Goal: Information Seeking & Learning: Learn about a topic

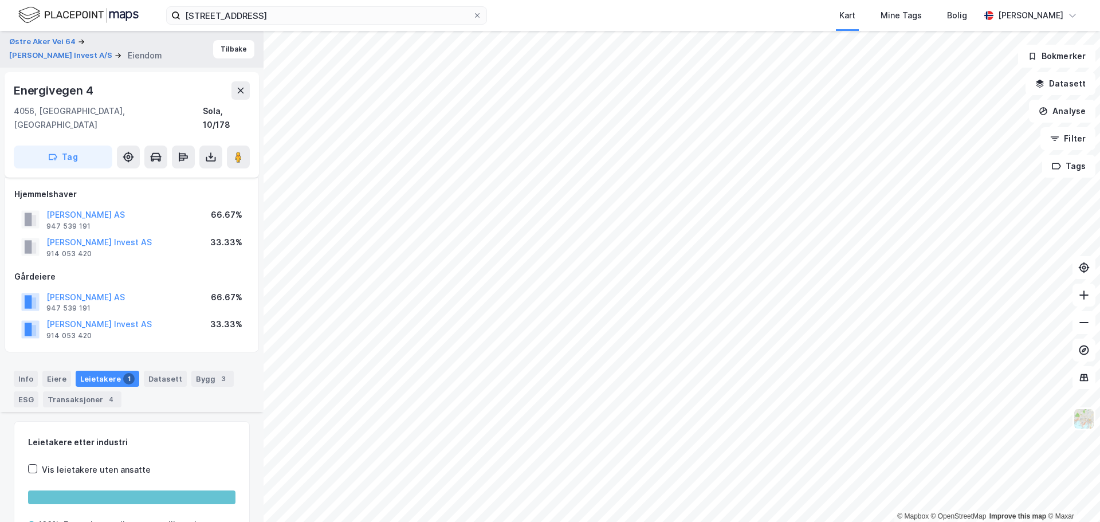
scroll to position [458, 0]
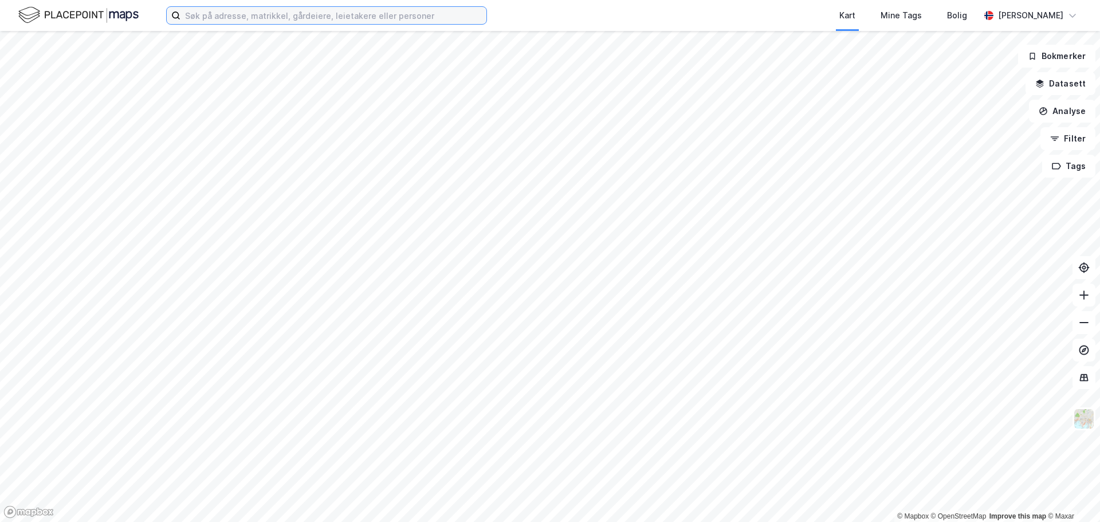
click at [241, 18] on input at bounding box center [333, 15] width 306 height 17
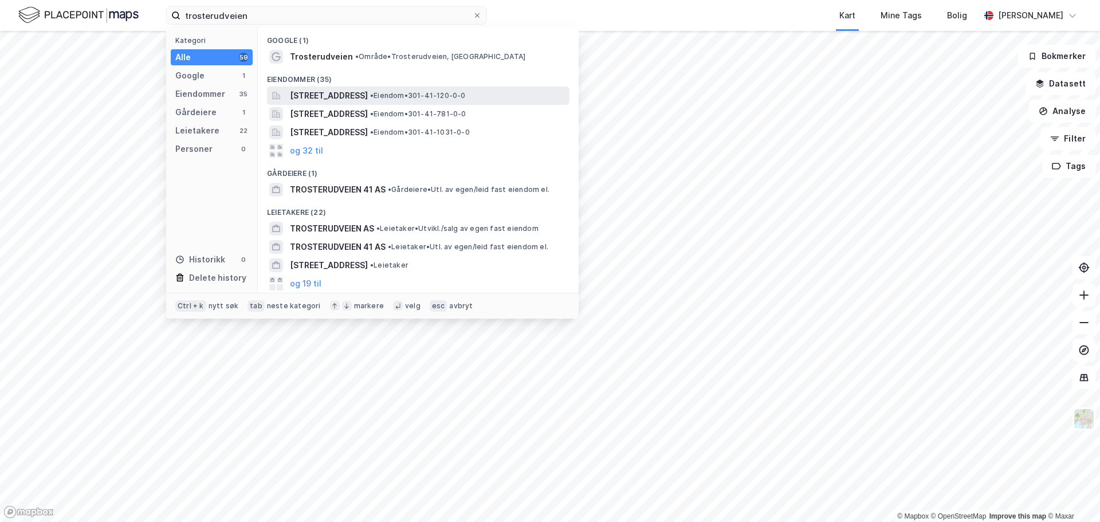
click at [354, 98] on span "Trosterudveien 1A, 0778, OSLO, OSLO" at bounding box center [329, 96] width 78 height 14
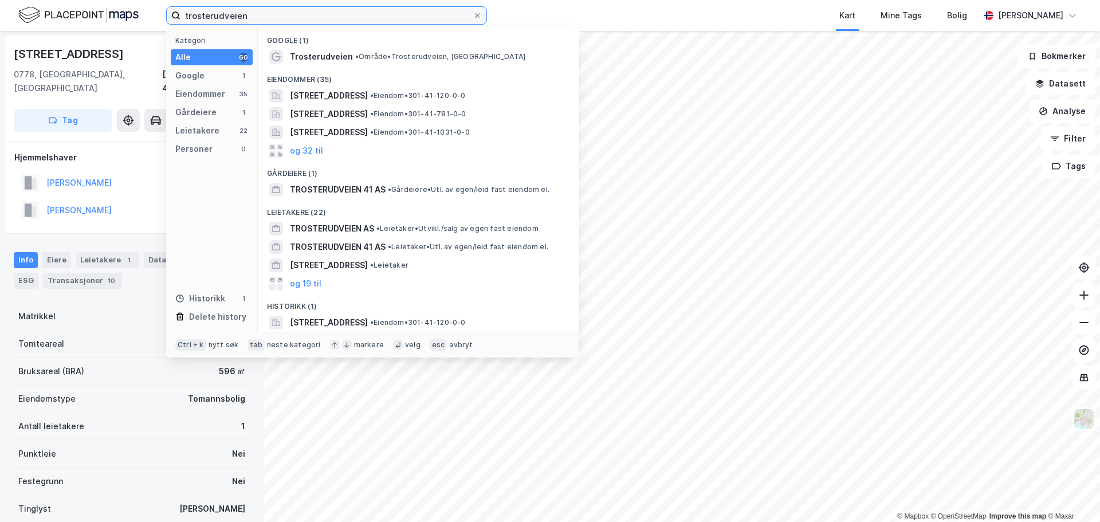
click at [277, 21] on input "trosterudveien" at bounding box center [326, 15] width 292 height 17
click at [311, 9] on input "trosterudveien" at bounding box center [326, 15] width 292 height 17
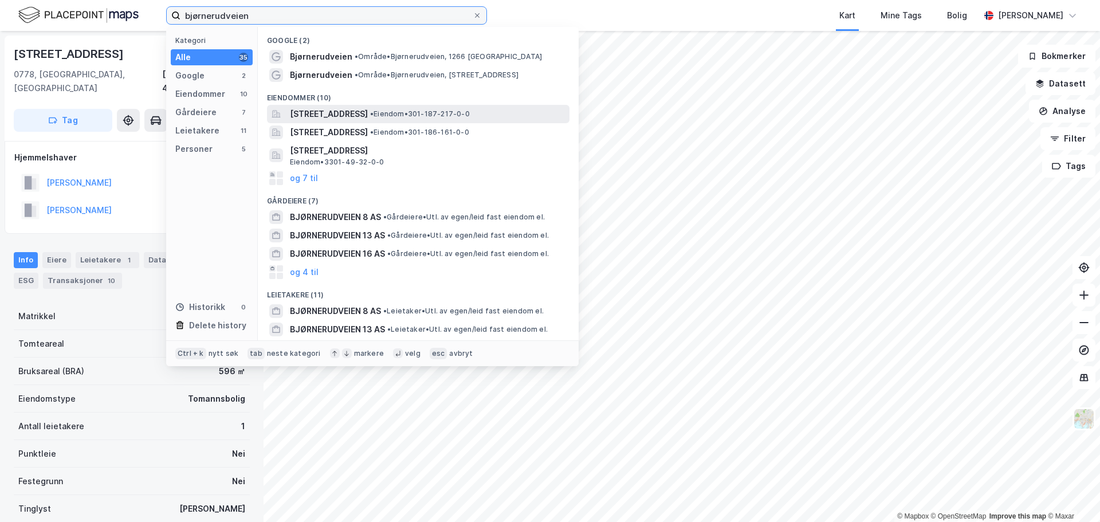
type input "bjørnerudveien"
click at [349, 116] on span "Bjørnerudveien 10, 1266, OSLO, OSLO" at bounding box center [329, 114] width 78 height 14
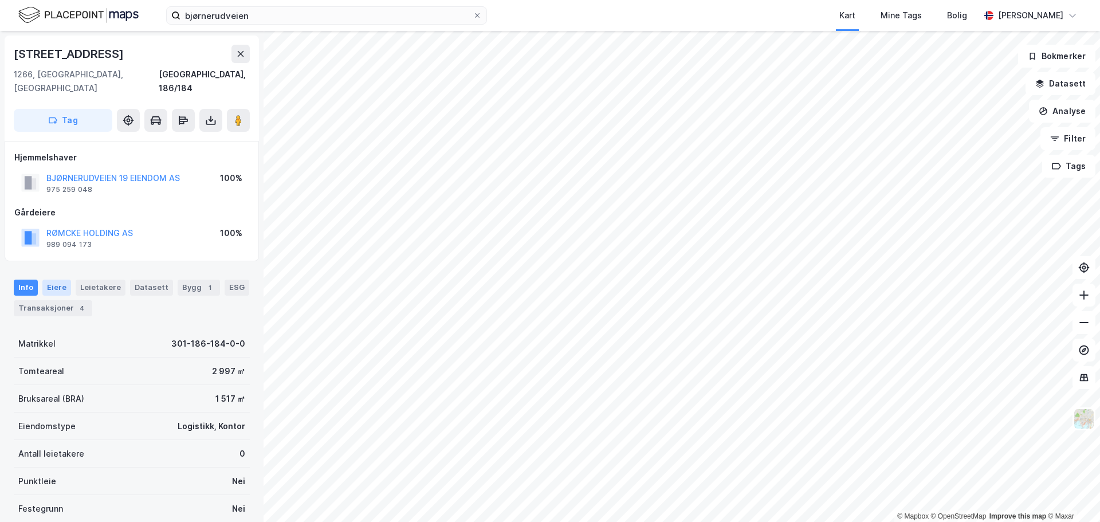
click at [54, 279] on div "Eiere" at bounding box center [56, 287] width 29 height 16
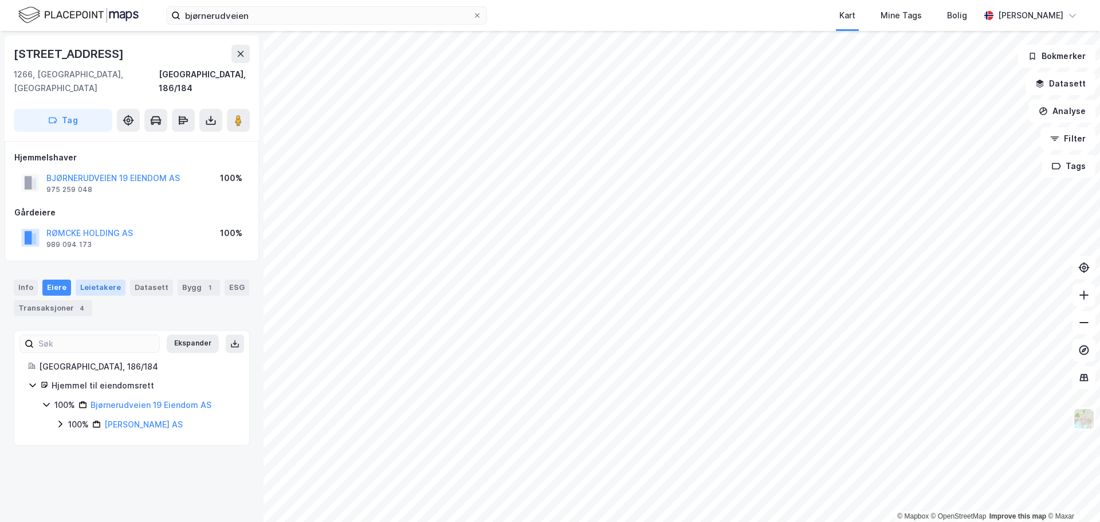
click at [88, 279] on div "Leietakere" at bounding box center [101, 287] width 50 height 16
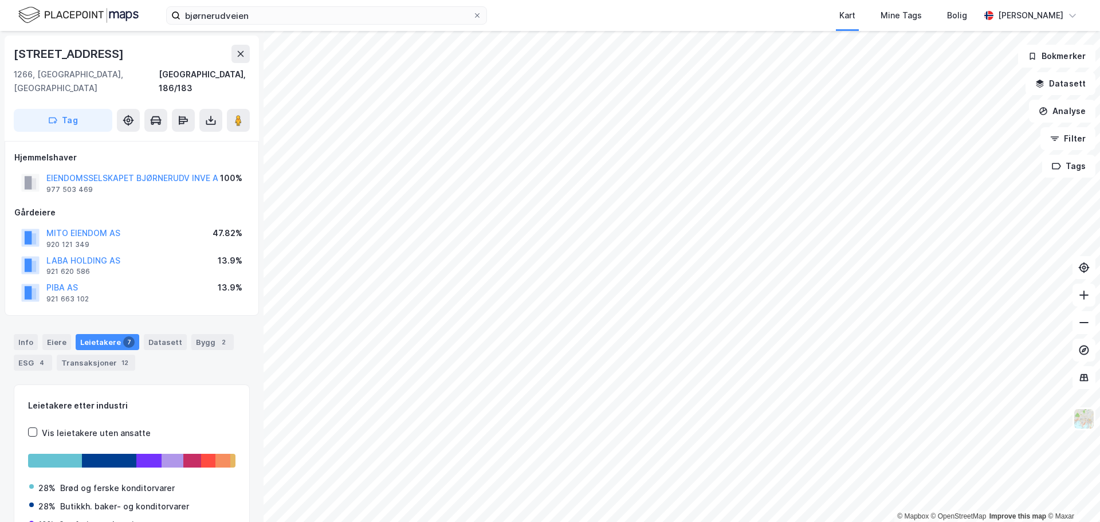
click at [210, 186] on div "© Mapbox © OpenStreetMap Improve this map © Maxar Bjørnerudveien 17 1266, Oslo,…" at bounding box center [550, 276] width 1100 height 491
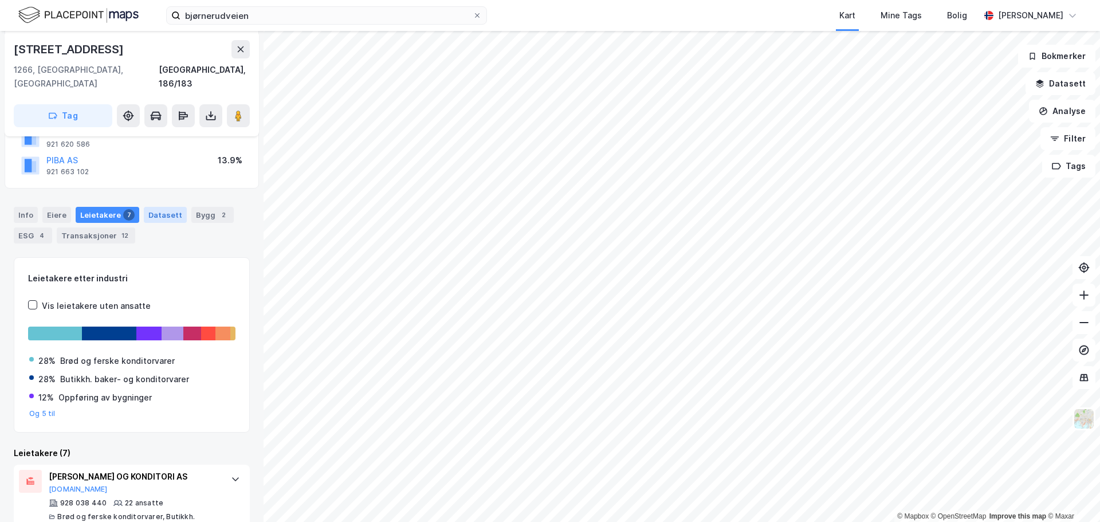
scroll to position [70, 0]
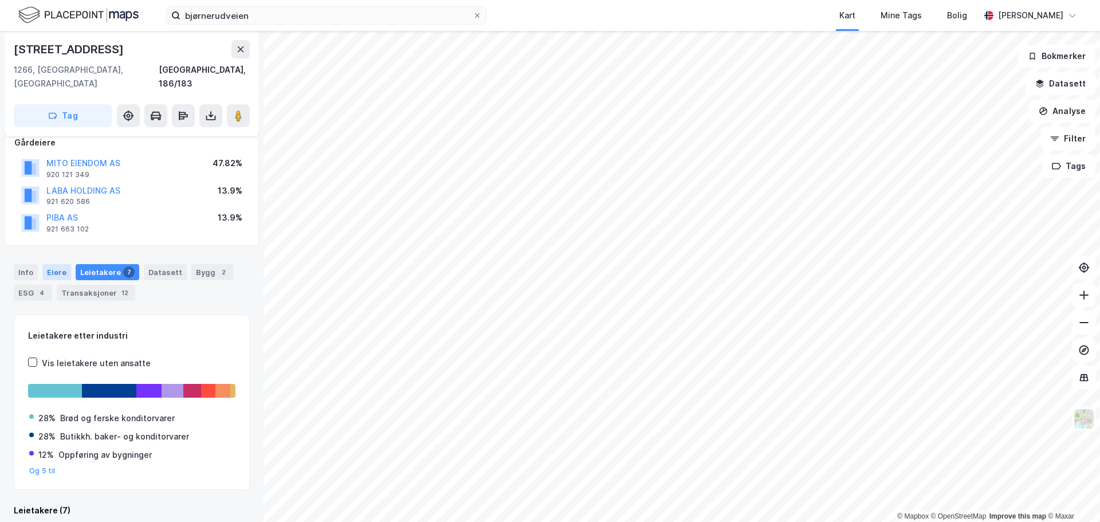
click at [52, 264] on div "Eiere" at bounding box center [56, 272] width 29 height 16
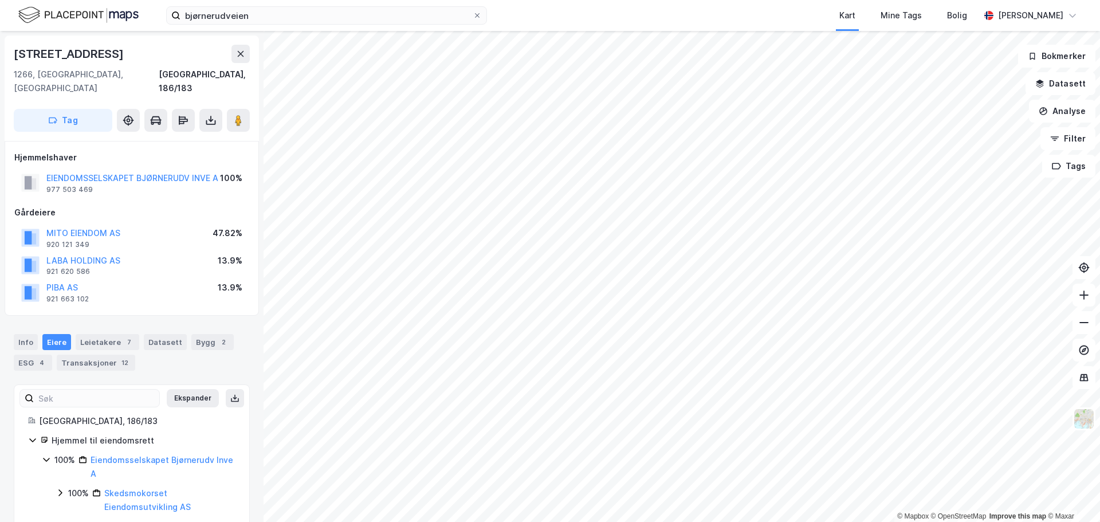
scroll to position [6, 0]
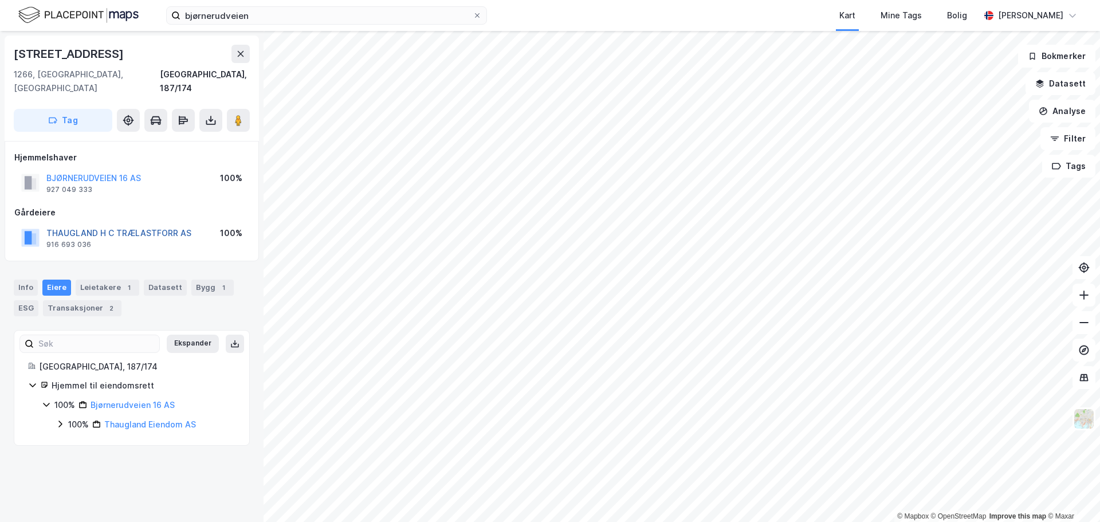
click at [0, 0] on button "THAUGLAND H C TRÆLASTFORR AS" at bounding box center [0, 0] width 0 height 0
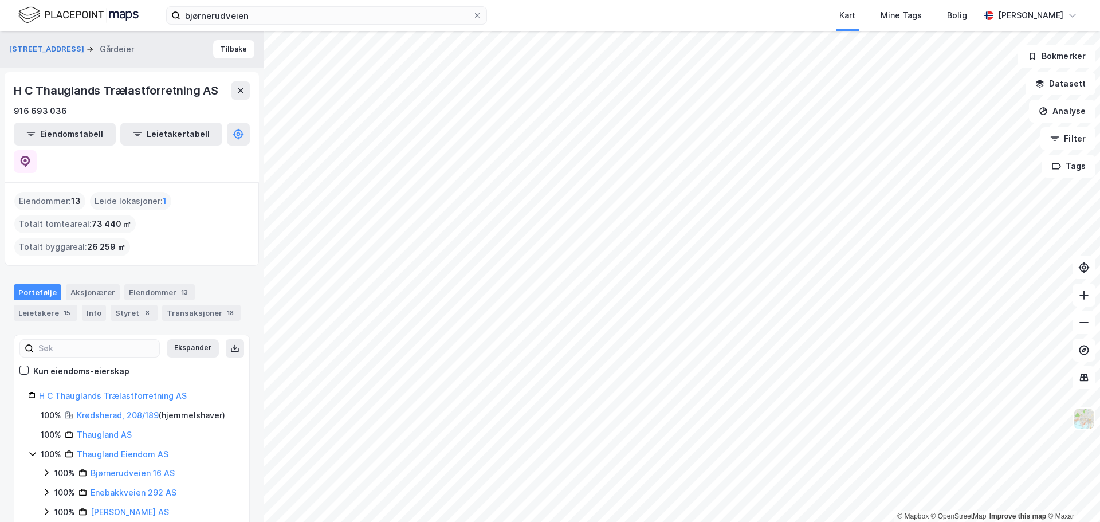
click at [175, 218] on div "Eiendommer : 13 Leide lokasjoner : 1 Totalt tomteareal : 73 440 ㎡ Totalt byggar…" at bounding box center [131, 224] width 235 height 64
click at [196, 212] on div "Eiendommer : 13 Leide lokasjoner : 1 Totalt tomteareal : 73 440 ㎡ Totalt byggar…" at bounding box center [131, 224] width 235 height 64
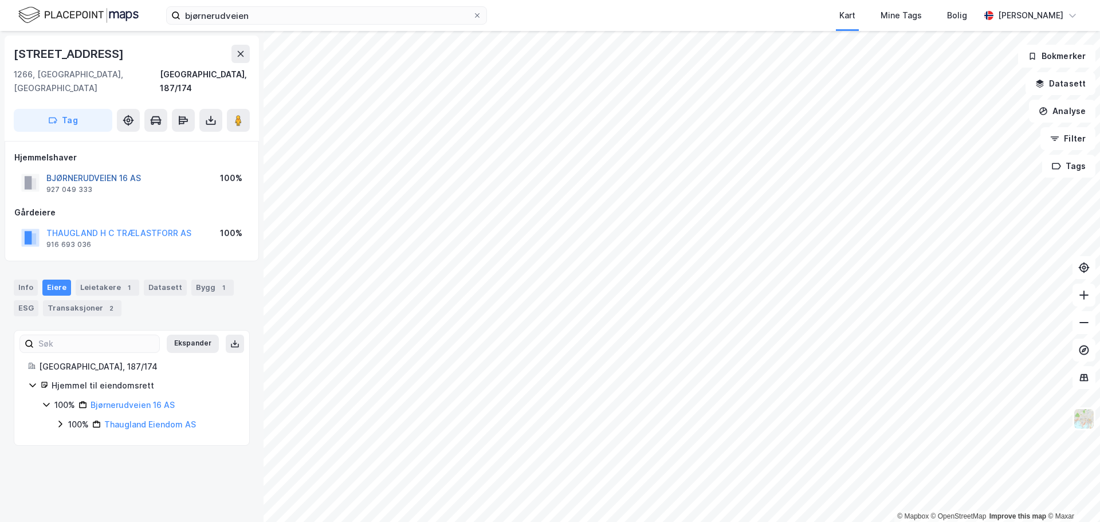
click at [0, 0] on button "BJØRNERUDVEIEN 16 AS" at bounding box center [0, 0] width 0 height 0
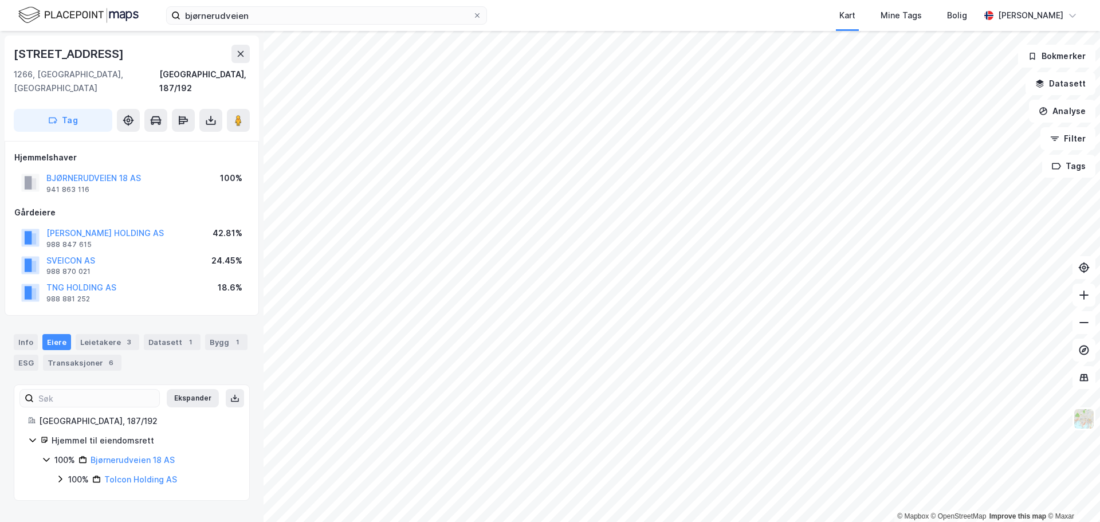
click at [110, 171] on div "BJØRNERUDVEIEN 18 AS" at bounding box center [93, 178] width 94 height 14
click at [0, 0] on button "BJØRNERUDVEIEN 18 AS" at bounding box center [0, 0] width 0 height 0
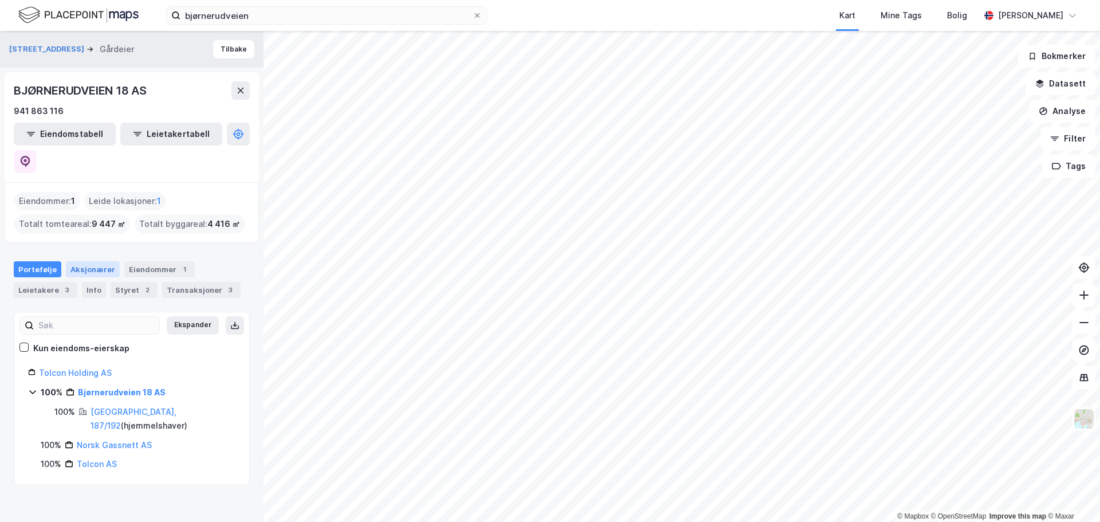
click at [88, 261] on div "Aksjonærer" at bounding box center [93, 269] width 54 height 16
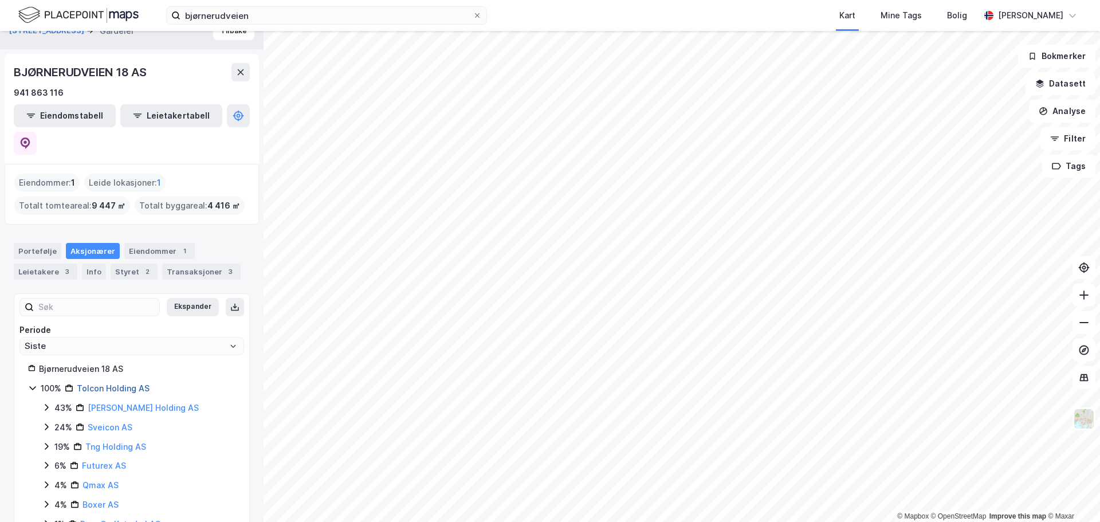
scroll to position [28, 0]
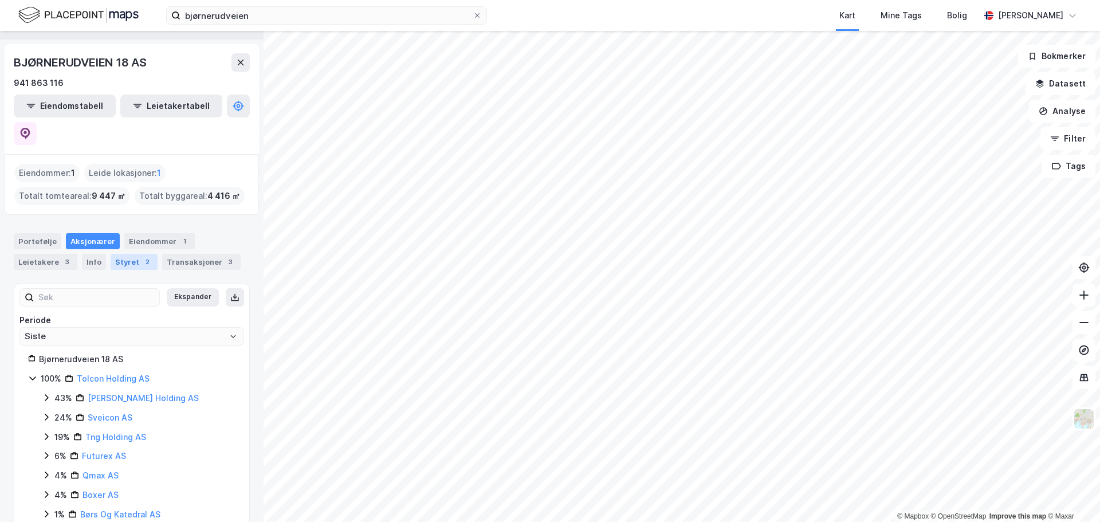
click at [121, 254] on div "Styret 2" at bounding box center [134, 262] width 47 height 16
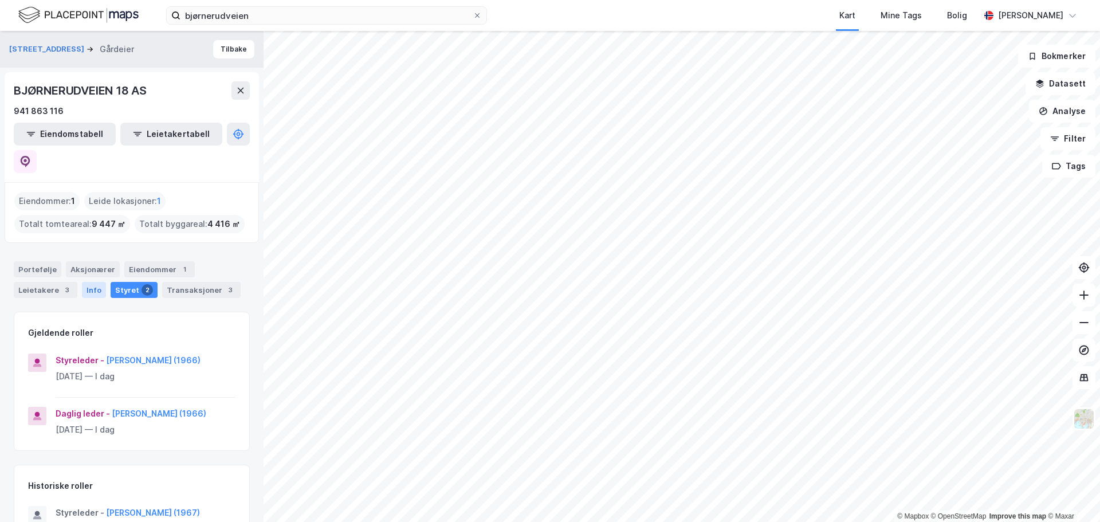
click at [96, 282] on div "Info" at bounding box center [94, 290] width 24 height 16
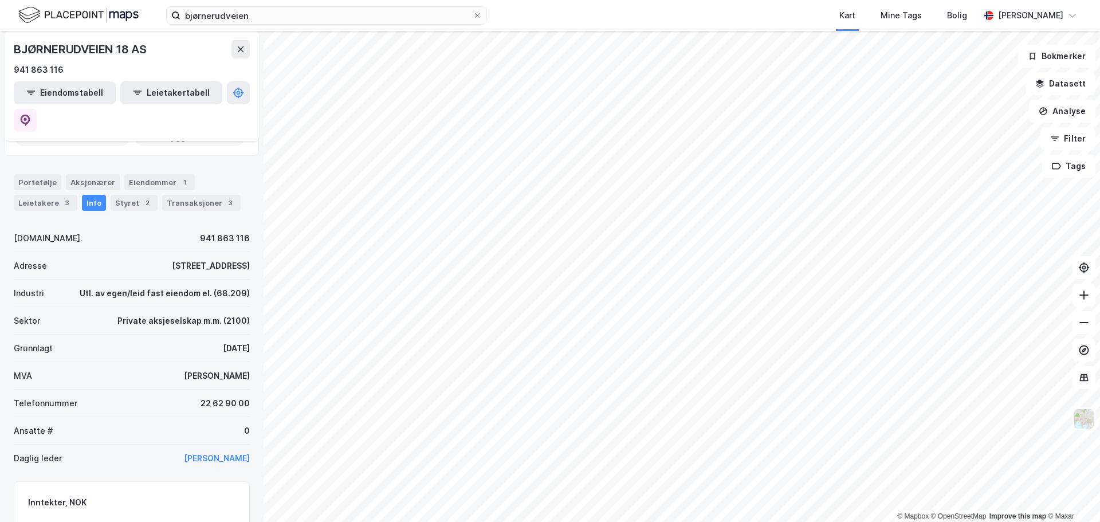
scroll to position [57, 0]
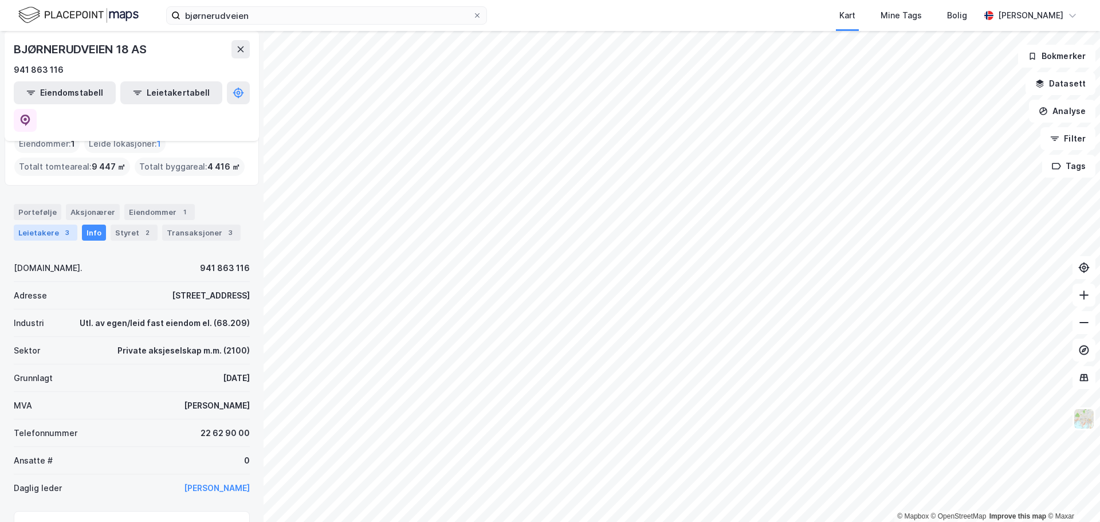
click at [40, 224] on div "Leietakere 3" at bounding box center [46, 232] width 64 height 16
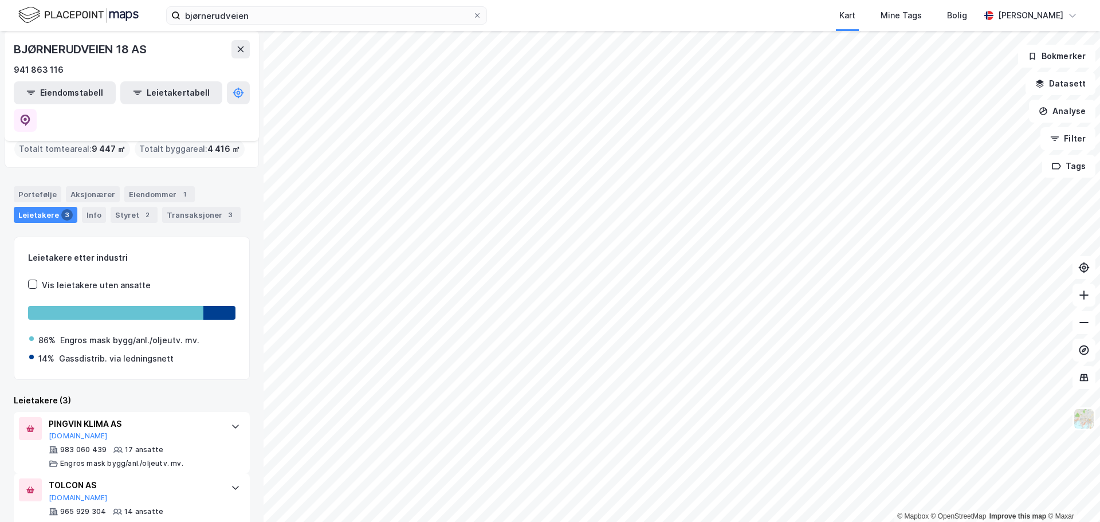
scroll to position [137, 0]
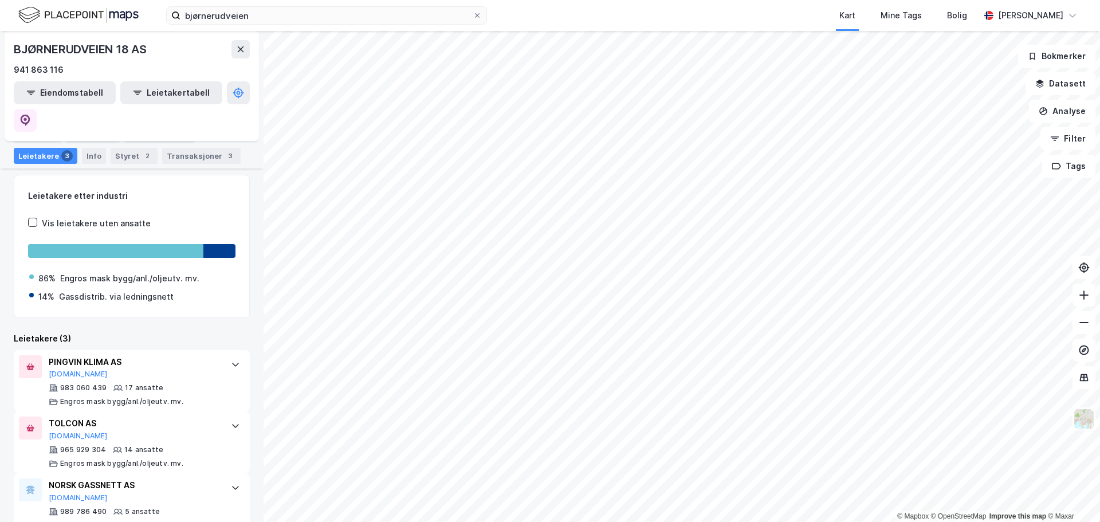
click at [31, 124] on div "Portefølje Aksjonærer Eiendommer 1 Leietakere 3 Info Styret 2 Transaksjoner 3" at bounding box center [131, 140] width 263 height 55
click at [32, 144] on div "Portefølje Aksjonærer Eiendommer 1 Leietakere 3 Info Styret 2 Transaksjoner 3" at bounding box center [132, 145] width 236 height 37
click at [33, 136] on div "Portefølje" at bounding box center [38, 135] width 48 height 16
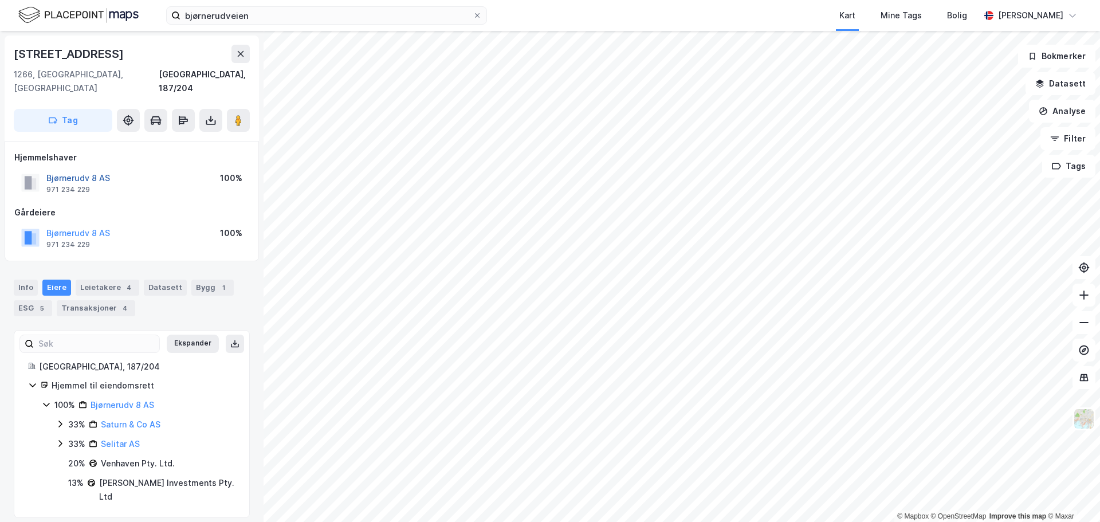
click at [0, 0] on button "Bjørnerudv 8 AS" at bounding box center [0, 0] width 0 height 0
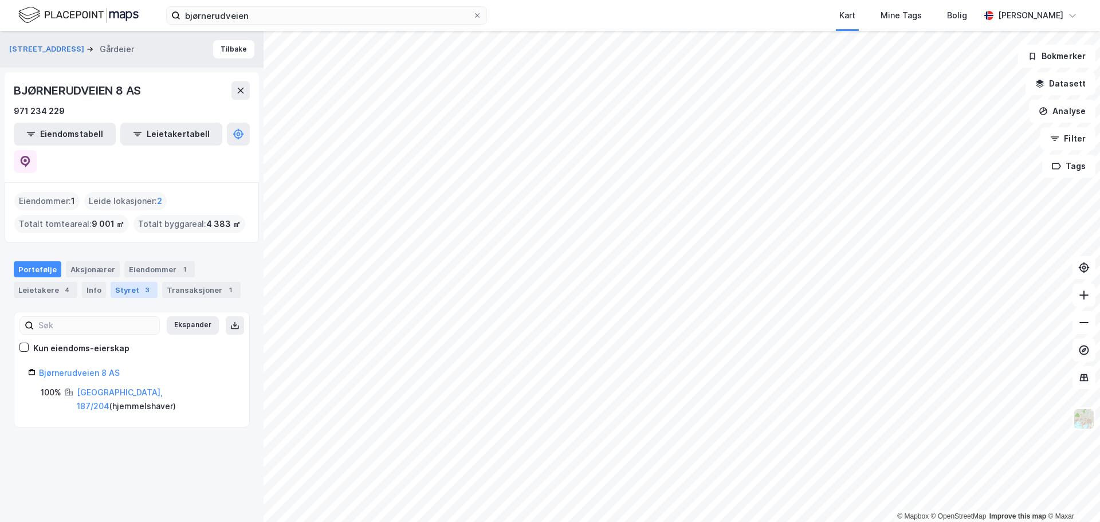
click at [116, 282] on div "Styret 3" at bounding box center [134, 290] width 47 height 16
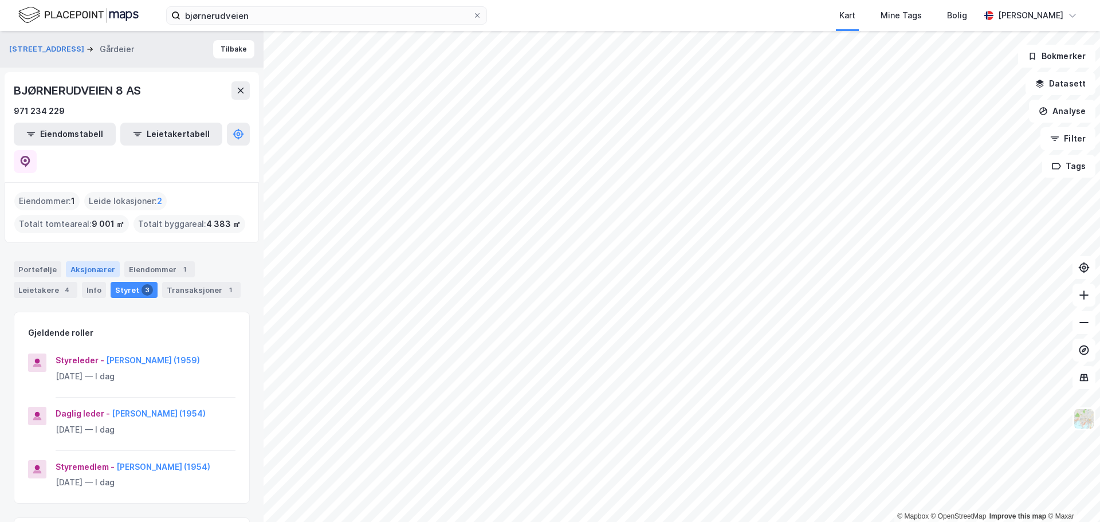
click at [86, 261] on div "Aksjonærer" at bounding box center [93, 269] width 54 height 16
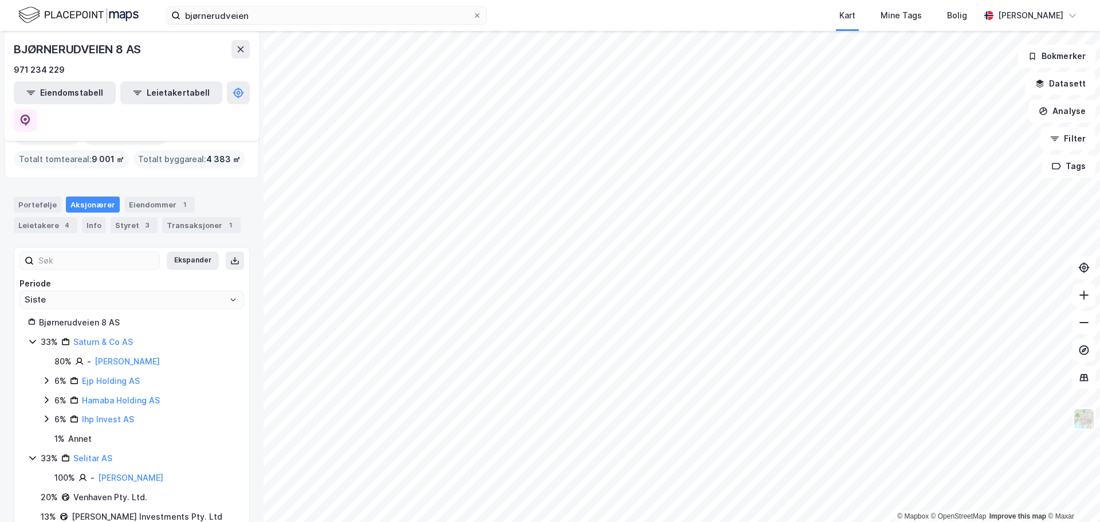
scroll to position [67, 0]
click at [555, 521] on html "bjørnerudveien Kart Mine Tags Bolig Andreas Hagen © Mapbox © OpenStreetMap Impr…" at bounding box center [550, 261] width 1100 height 522
